Goal: Transaction & Acquisition: Purchase product/service

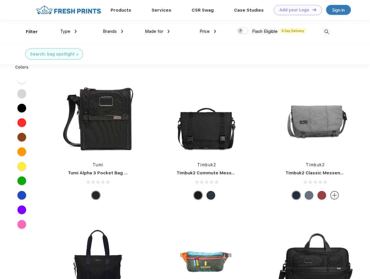
click at [296, 10] on link "Add your Logo Design Tool" at bounding box center [298, 10] width 48 height 10
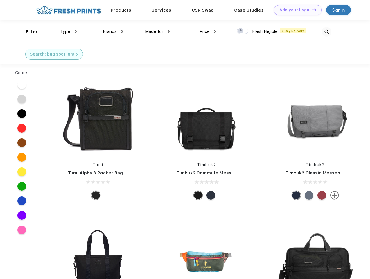
click at [0, 0] on div "Design Tool" at bounding box center [0, 0] width 0 height 0
click at [312, 10] on link "Add your Logo Design Tool" at bounding box center [298, 10] width 48 height 10
click at [28, 32] on div "Filter" at bounding box center [32, 31] width 12 height 7
click at [69, 31] on span "Type" at bounding box center [65, 31] width 10 height 5
click at [113, 31] on span "Brands" at bounding box center [110, 31] width 14 height 5
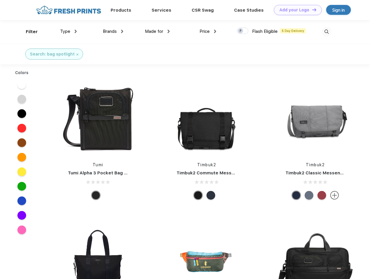
click at [158, 31] on span "Made for" at bounding box center [154, 31] width 18 height 5
click at [208, 31] on span "Price" at bounding box center [205, 31] width 10 height 5
click at [243, 31] on div at bounding box center [242, 31] width 11 height 6
click at [241, 31] on input "checkbox" at bounding box center [239, 29] width 4 height 4
click at [327, 32] on img at bounding box center [327, 32] width 10 height 10
